Goal: Find specific page/section: Find specific page/section

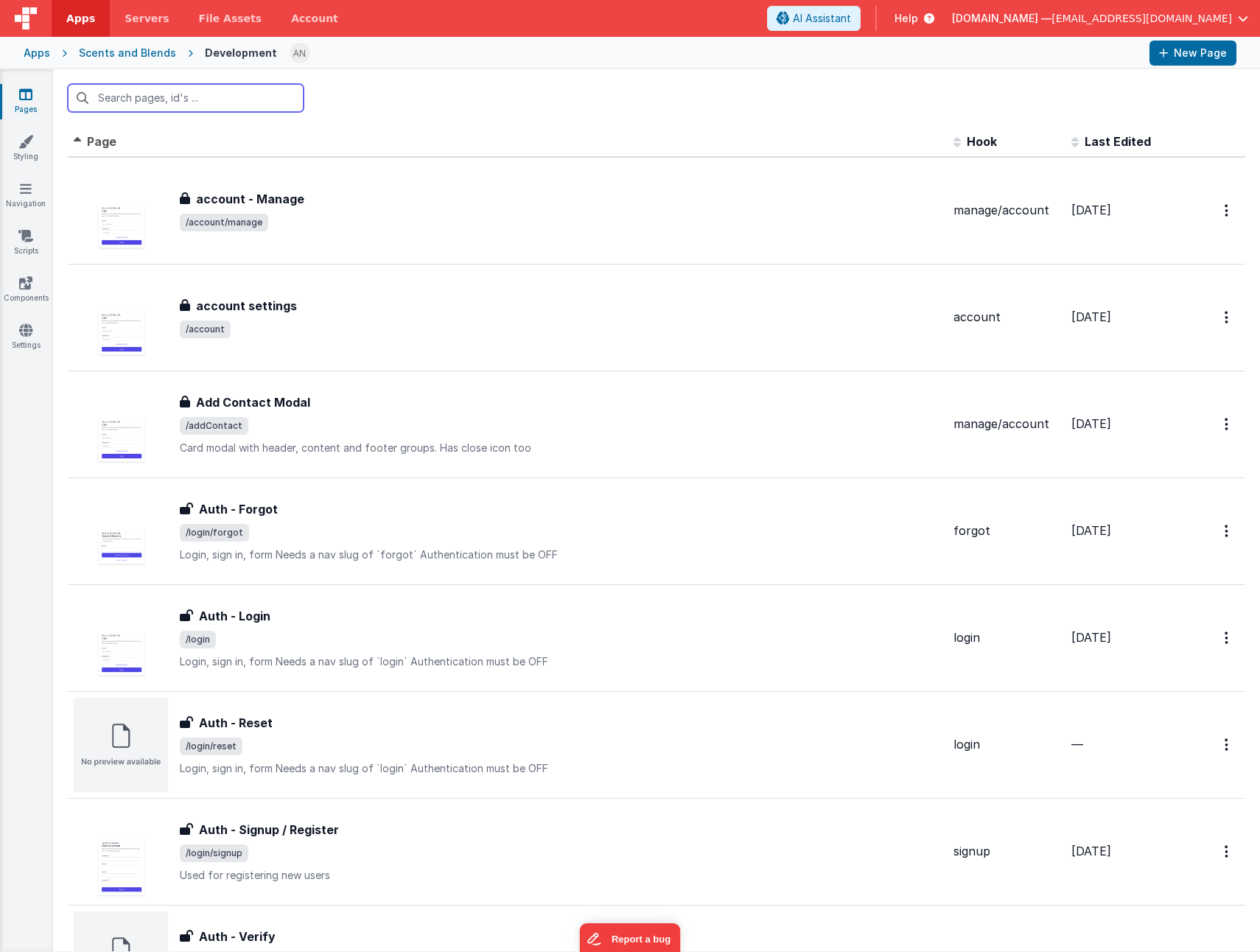
click at [145, 106] on input "text" at bounding box center [185, 98] width 236 height 28
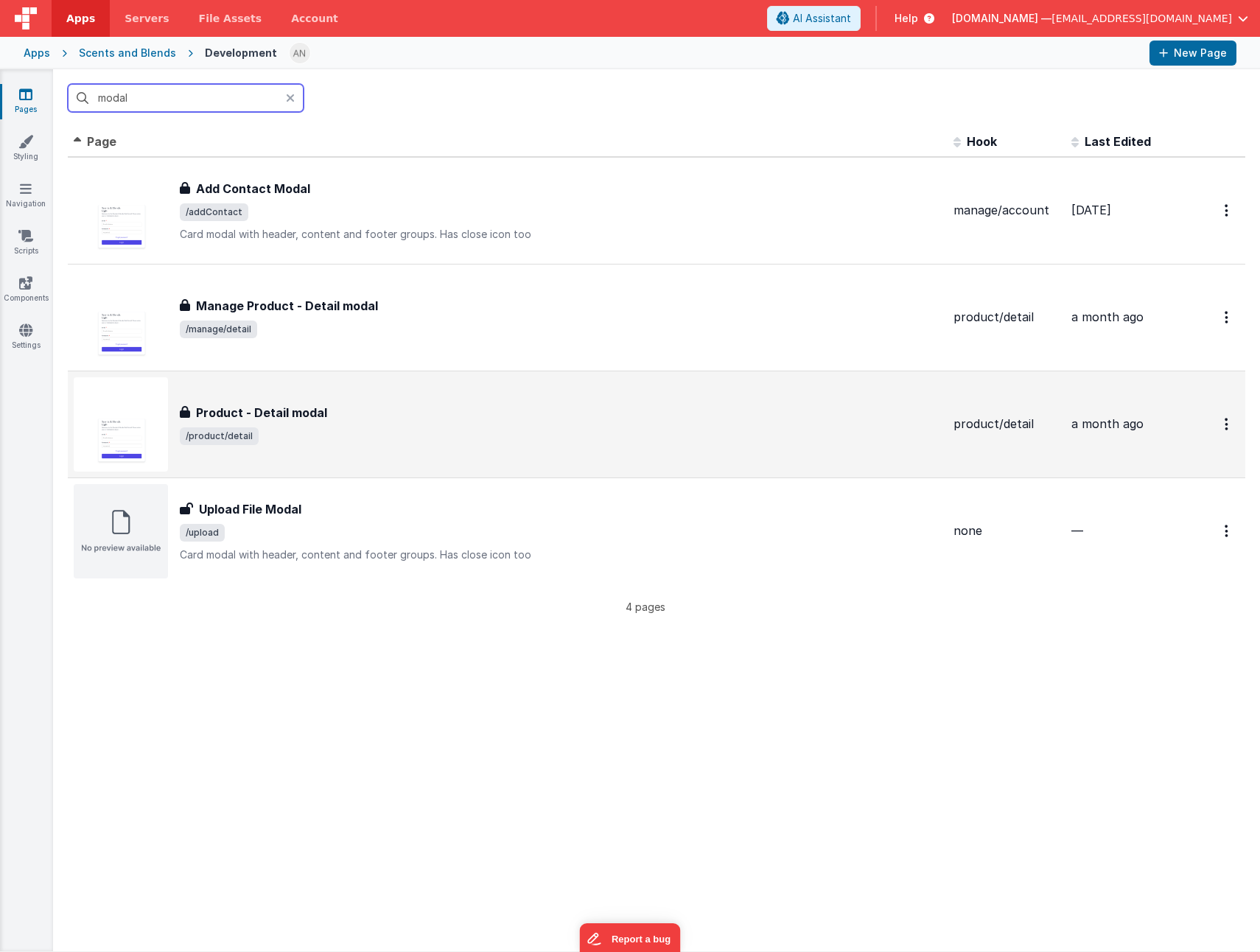
type input "modal"
click at [513, 428] on span "/product/detail" at bounding box center [560, 436] width 762 height 17
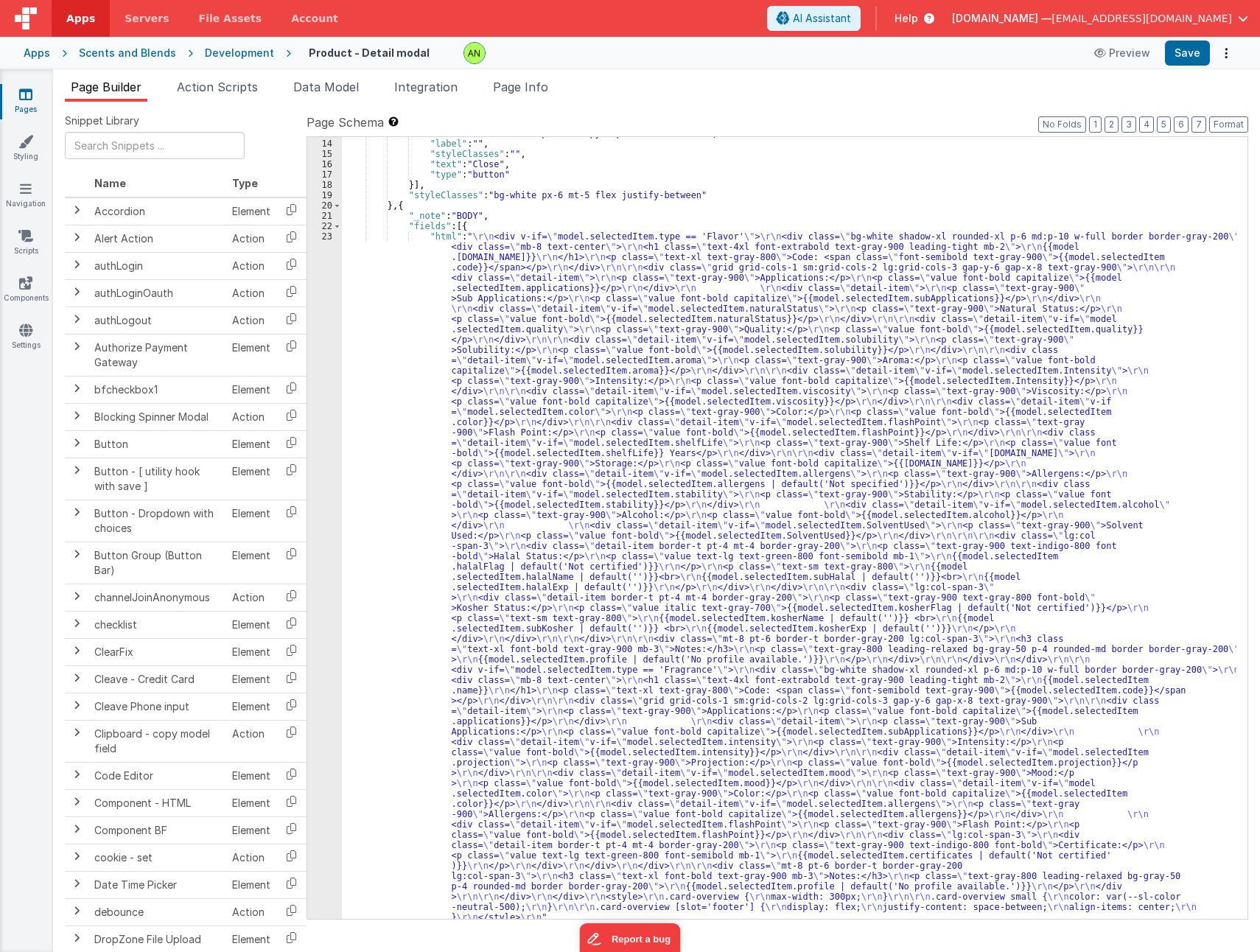
scroll to position [384, 0]
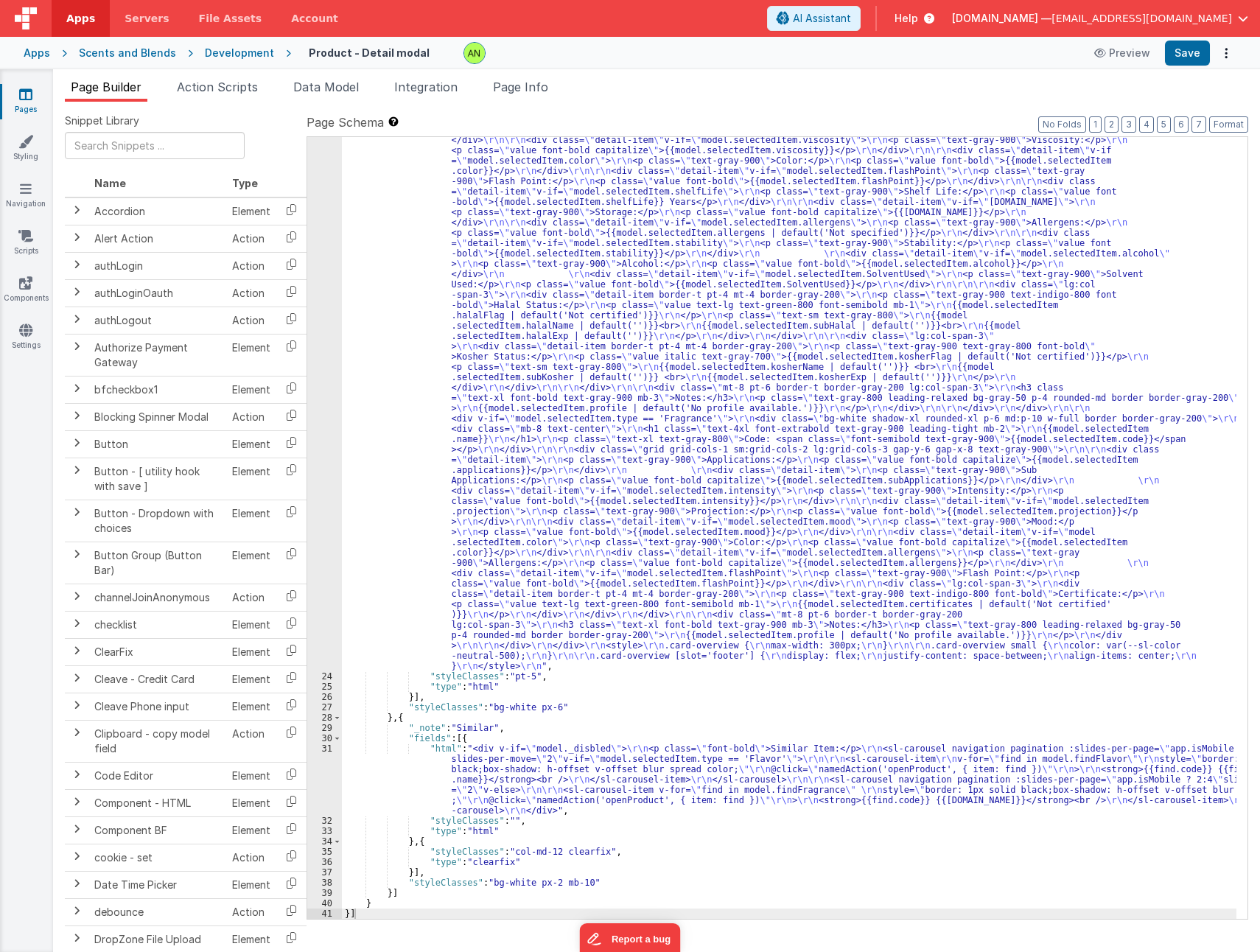
click at [531, 410] on div ""html" : " \r\n <div v-if= \" model.selectedItem.type == 'Flavor' \" > \r\n <di…" at bounding box center [789, 721] width 895 height 1483
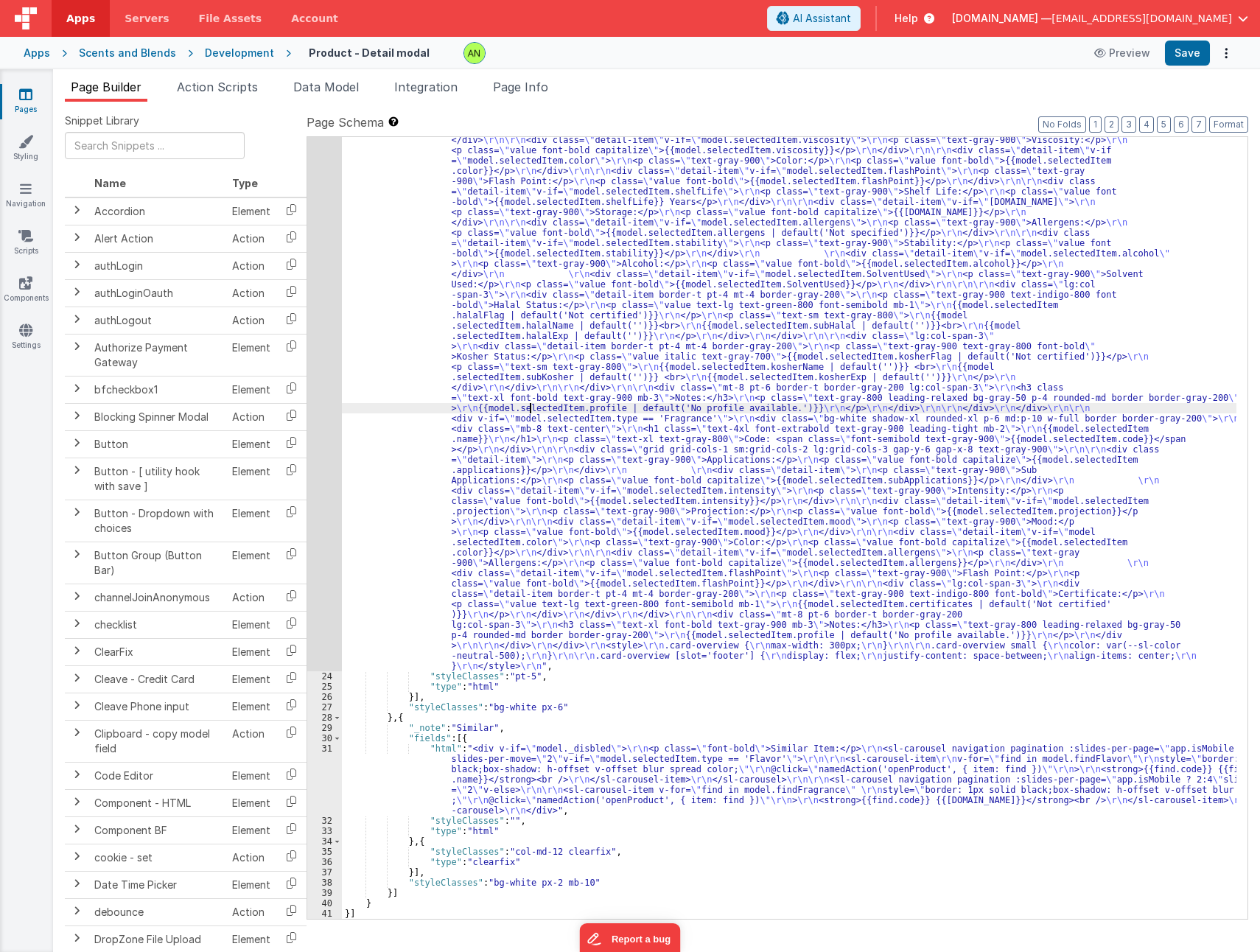
click at [319, 442] on div "23" at bounding box center [325, 325] width 35 height 691
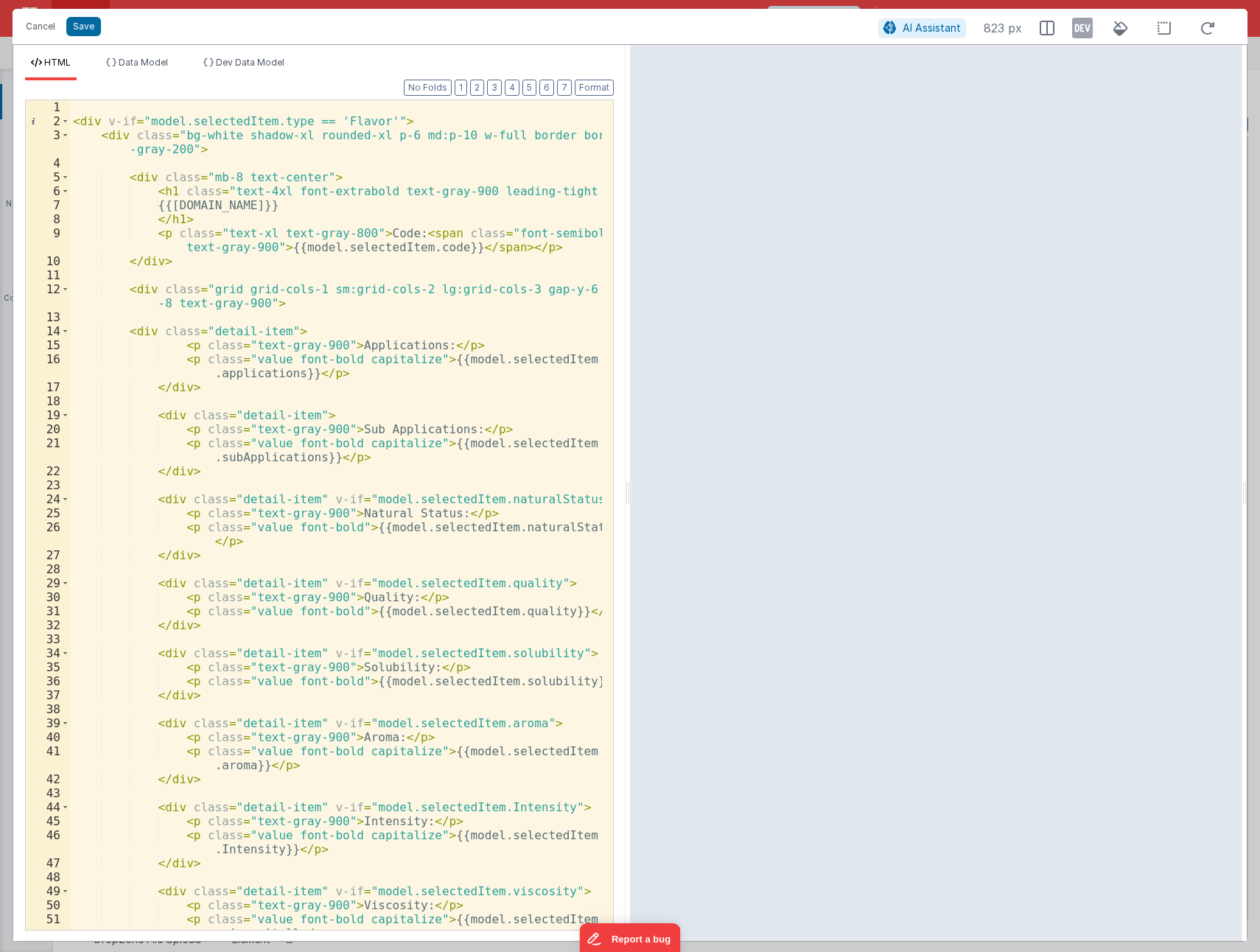
click at [495, 410] on div "< div v-if = "model.selectedItem.type == 'Flavor'" > < div class = "bg-white sh…" at bounding box center [335, 528] width 532 height 858
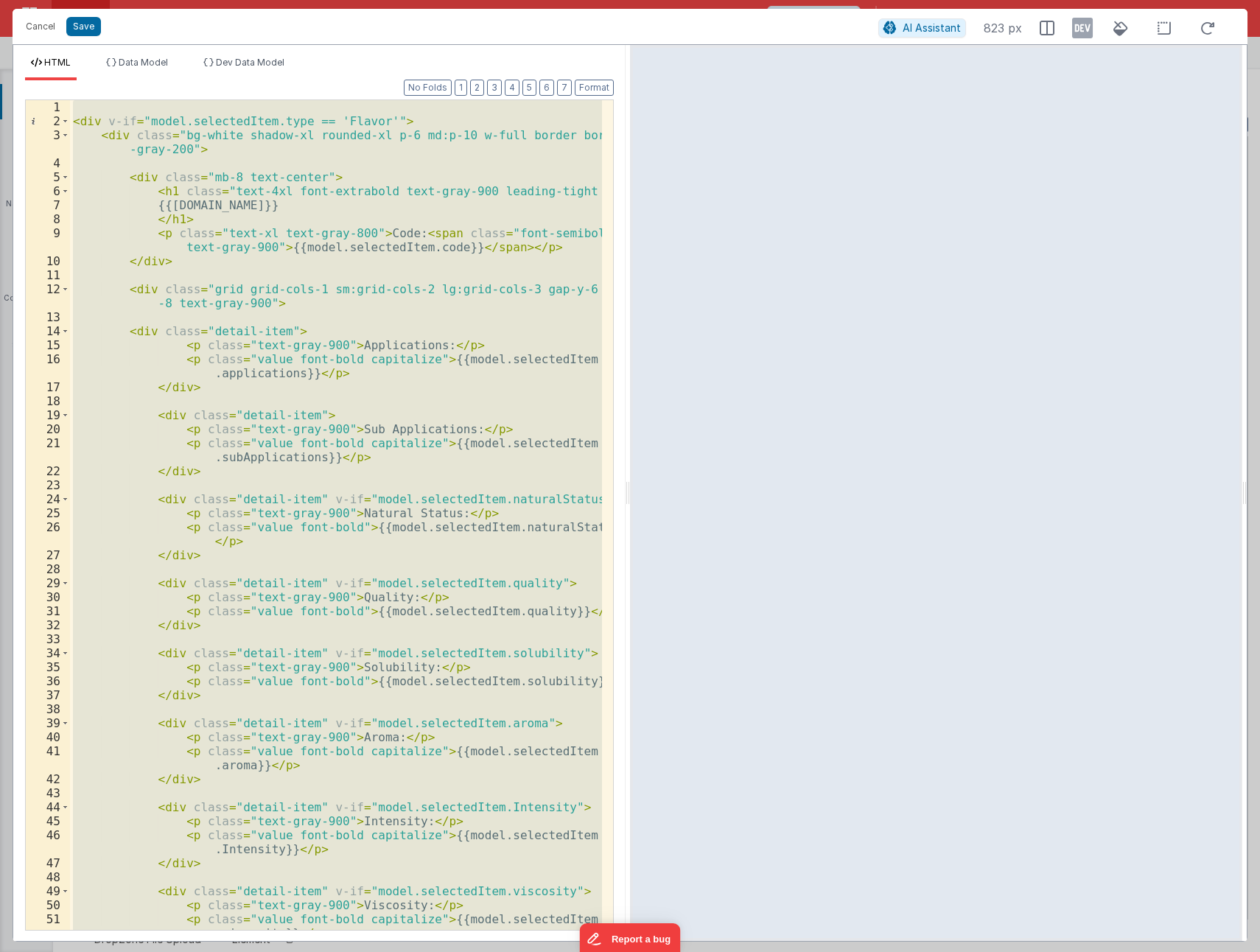
click at [495, 410] on div "< div v-if = "model.selectedItem.type == 'Flavor'" > < div class = "bg-white sh…" at bounding box center [335, 515] width 532 height 830
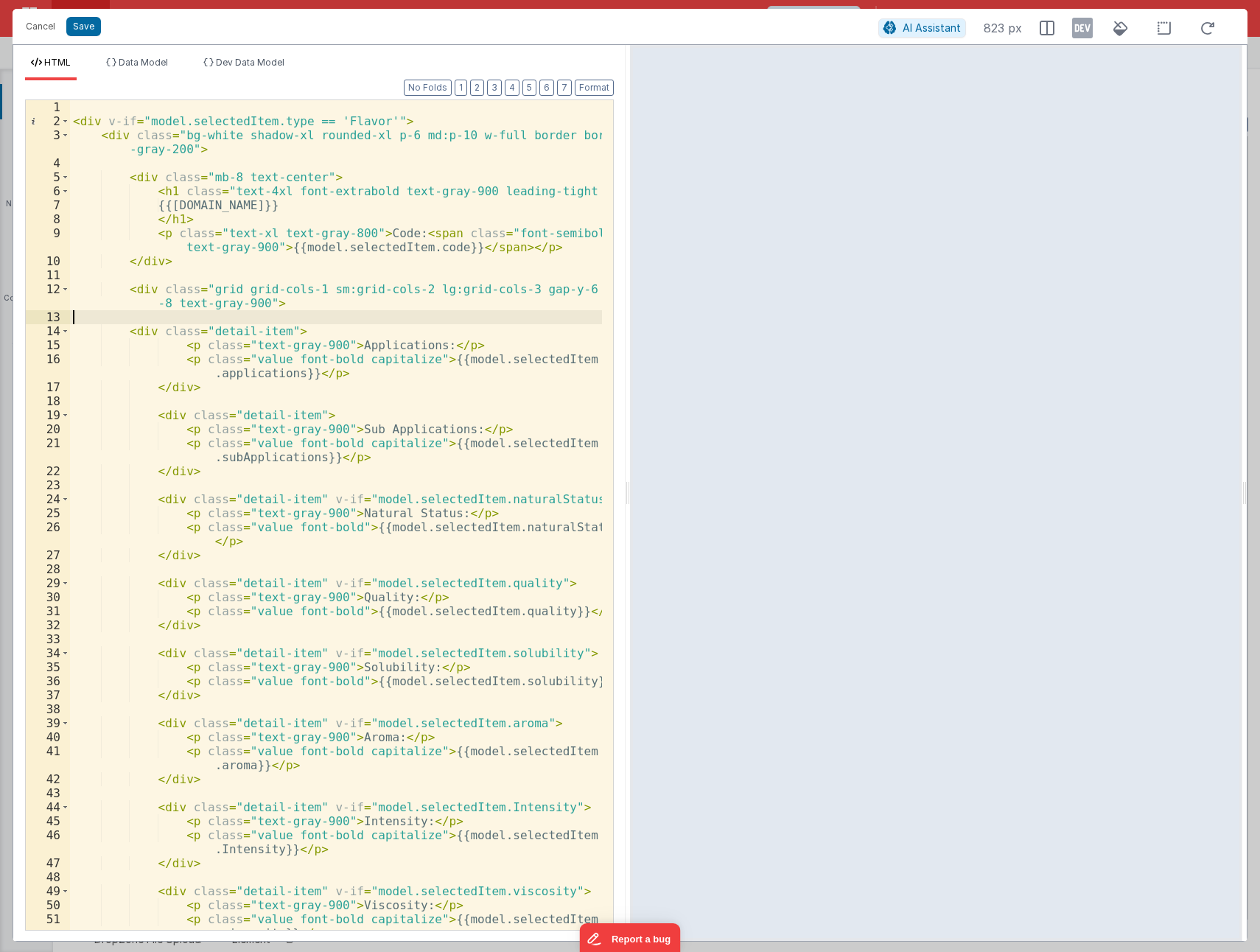
click at [383, 318] on div "< div v-if = "model.selectedItem.type == 'Flavor'" > < div class = "bg-white sh…" at bounding box center [335, 528] width 532 height 858
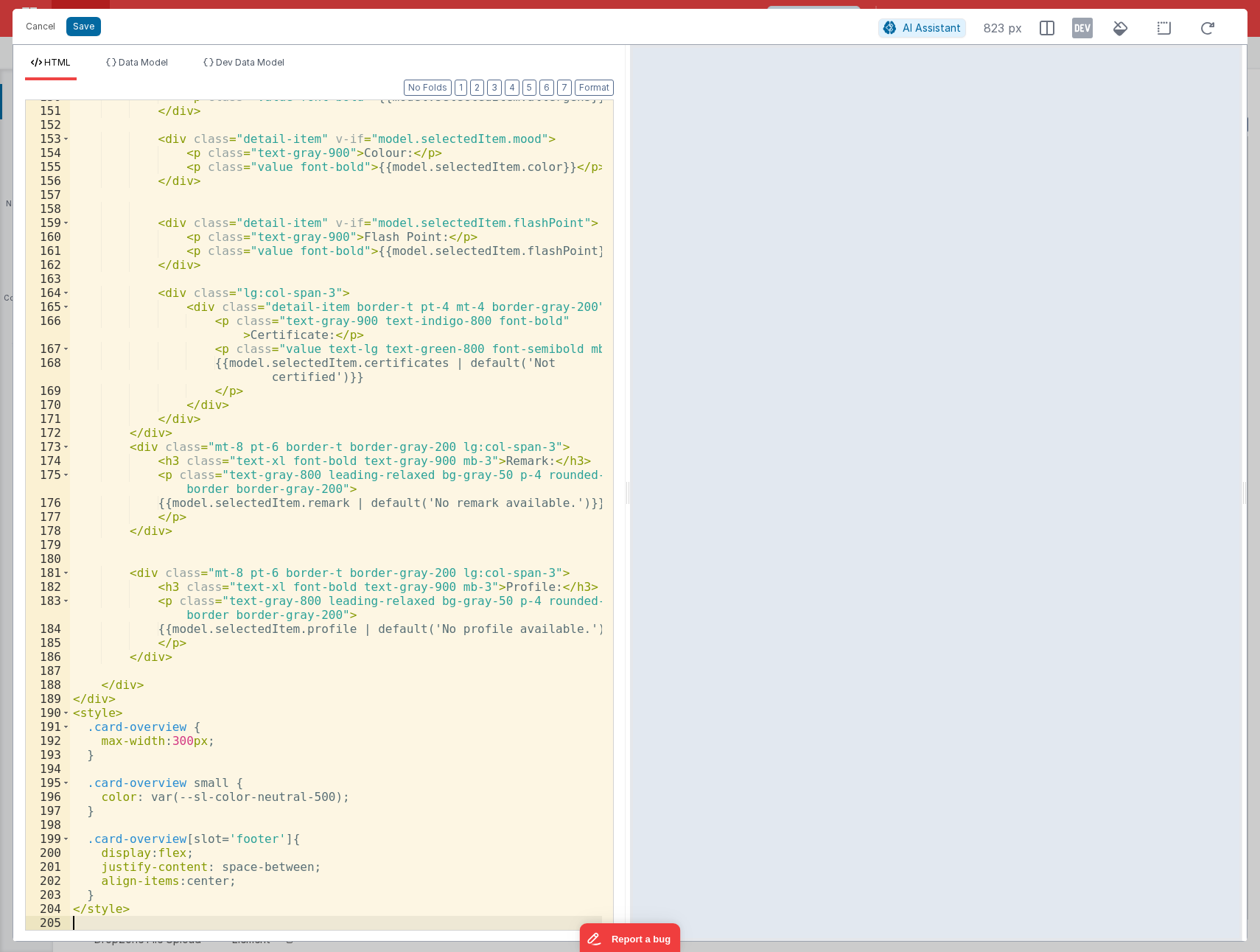
scroll to position [2334, 0]
drag, startPoint x: 82, startPoint y: 22, endPoint x: 95, endPoint y: 24, distance: 13.2
click at [82, 21] on button "Save" at bounding box center [83, 26] width 35 height 19
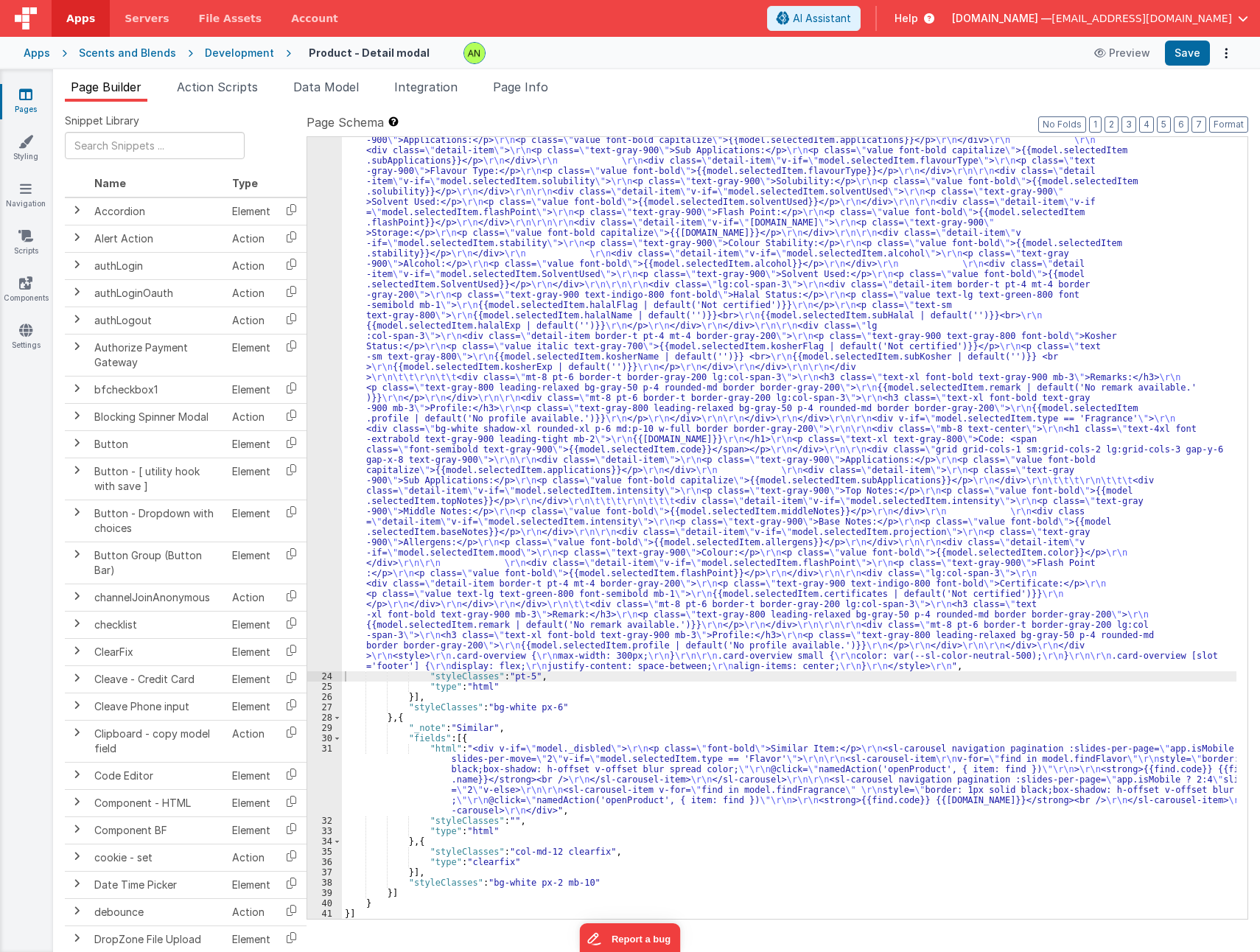
scroll to position [270, 0]
click at [1171, 48] on button "Save" at bounding box center [1187, 53] width 45 height 25
